Goal: Information Seeking & Learning: Learn about a topic

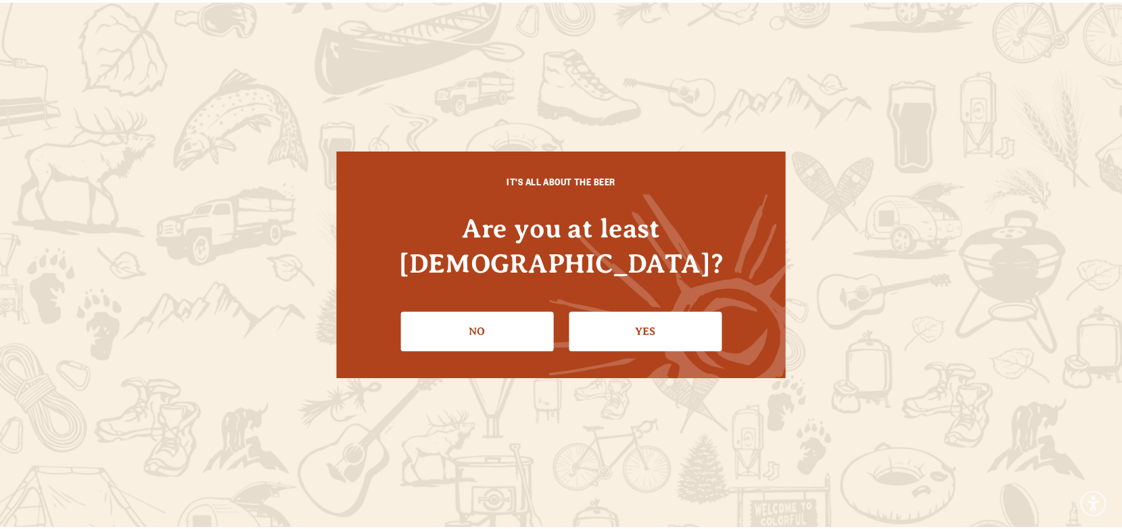
scroll to position [97, 0]
click at [625, 312] on link "Yes" at bounding box center [651, 331] width 154 height 39
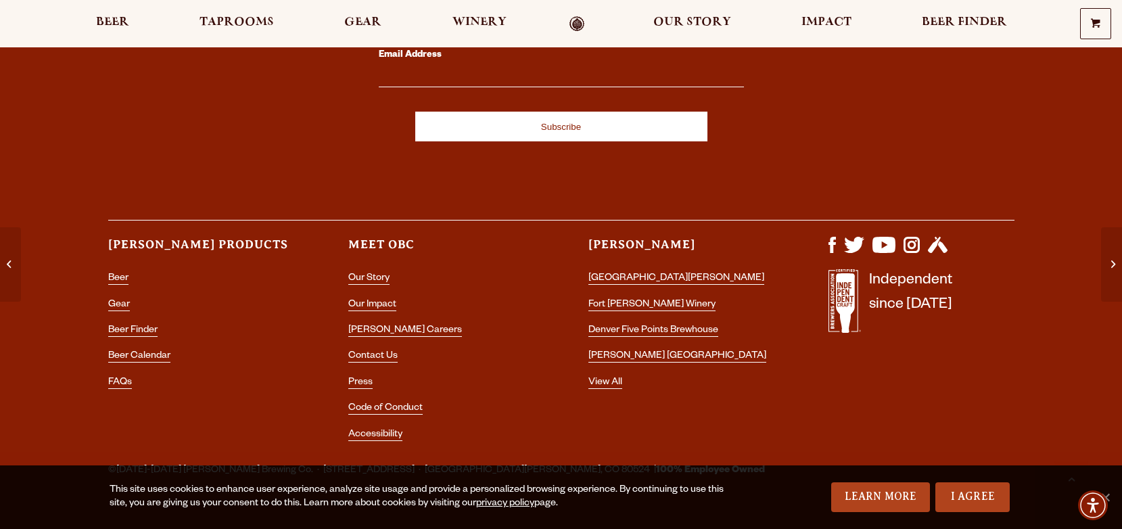
scroll to position [2586, 0]
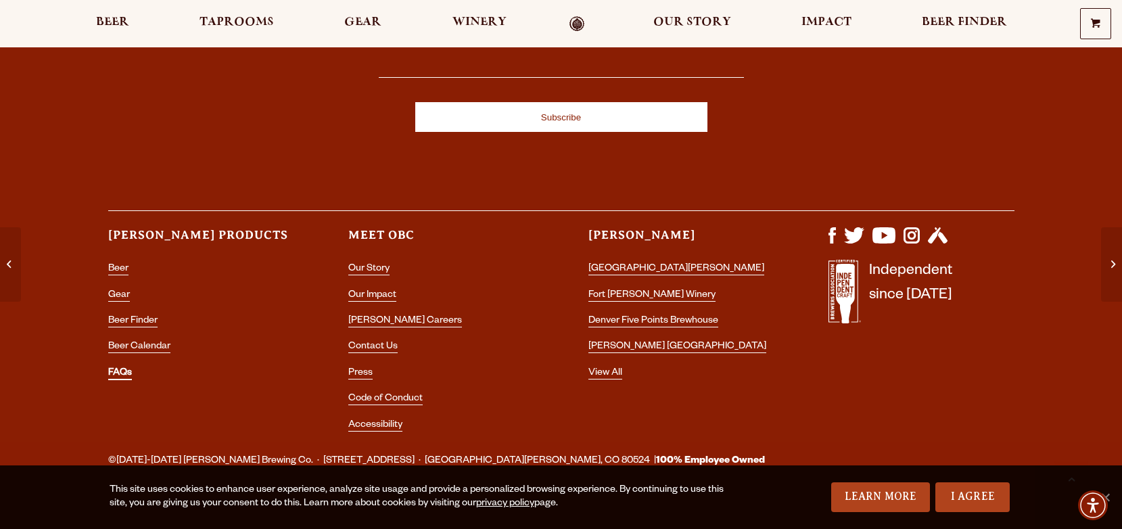
click at [117, 368] on link "FAQs" at bounding box center [120, 374] width 24 height 12
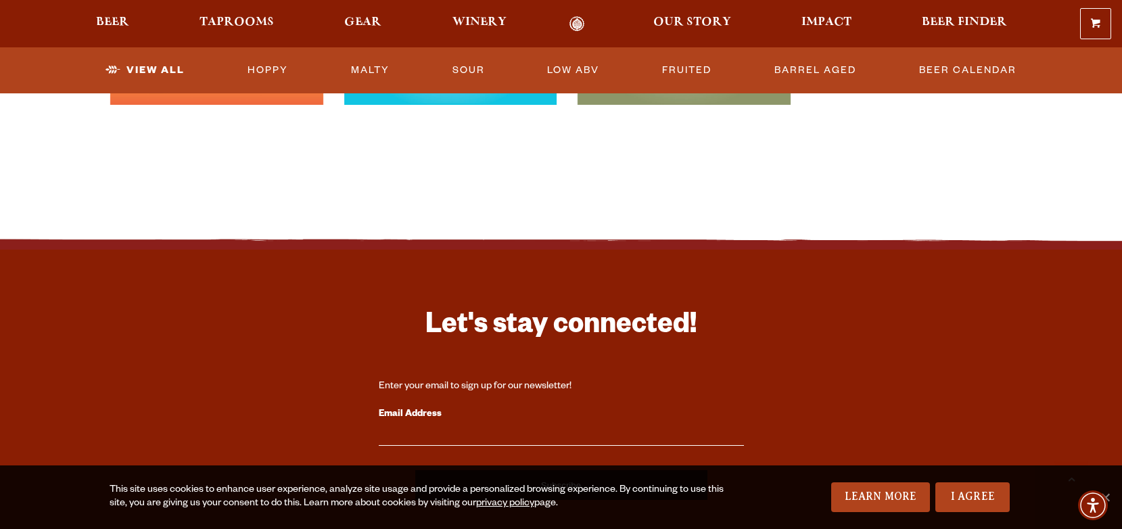
scroll to position [3124, 0]
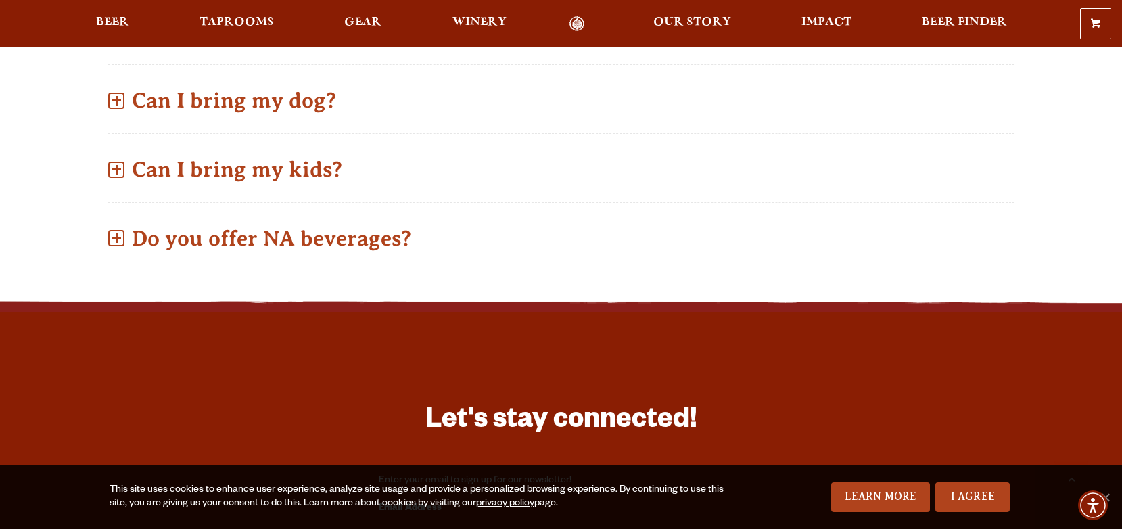
scroll to position [1185, 0]
